Goal: Information Seeking & Learning: Learn about a topic

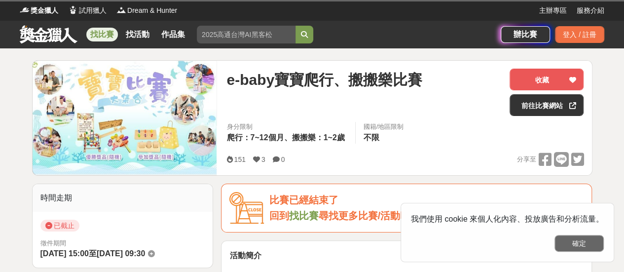
click at [585, 245] on button "確定" at bounding box center [578, 243] width 49 height 17
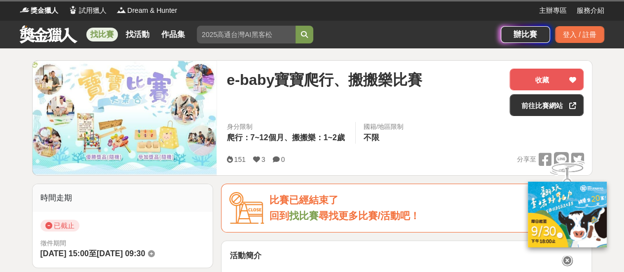
click at [222, 32] on input "search" at bounding box center [246, 35] width 99 height 18
drag, startPoint x: 274, startPoint y: 35, endPoint x: 201, endPoint y: 34, distance: 73.5
click at [198, 35] on input "search" at bounding box center [246, 35] width 99 height 18
type input "ㄒ"
type input "爬行"
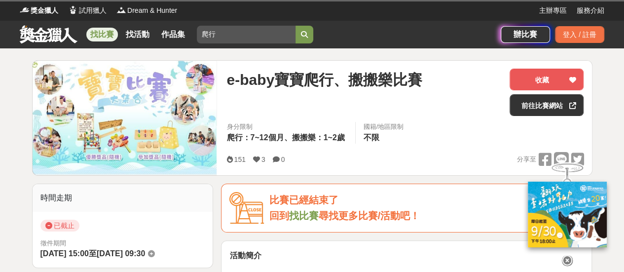
click at [303, 31] on icon "submit" at bounding box center [304, 34] width 7 height 7
